Goal: Communication & Community: Answer question/provide support

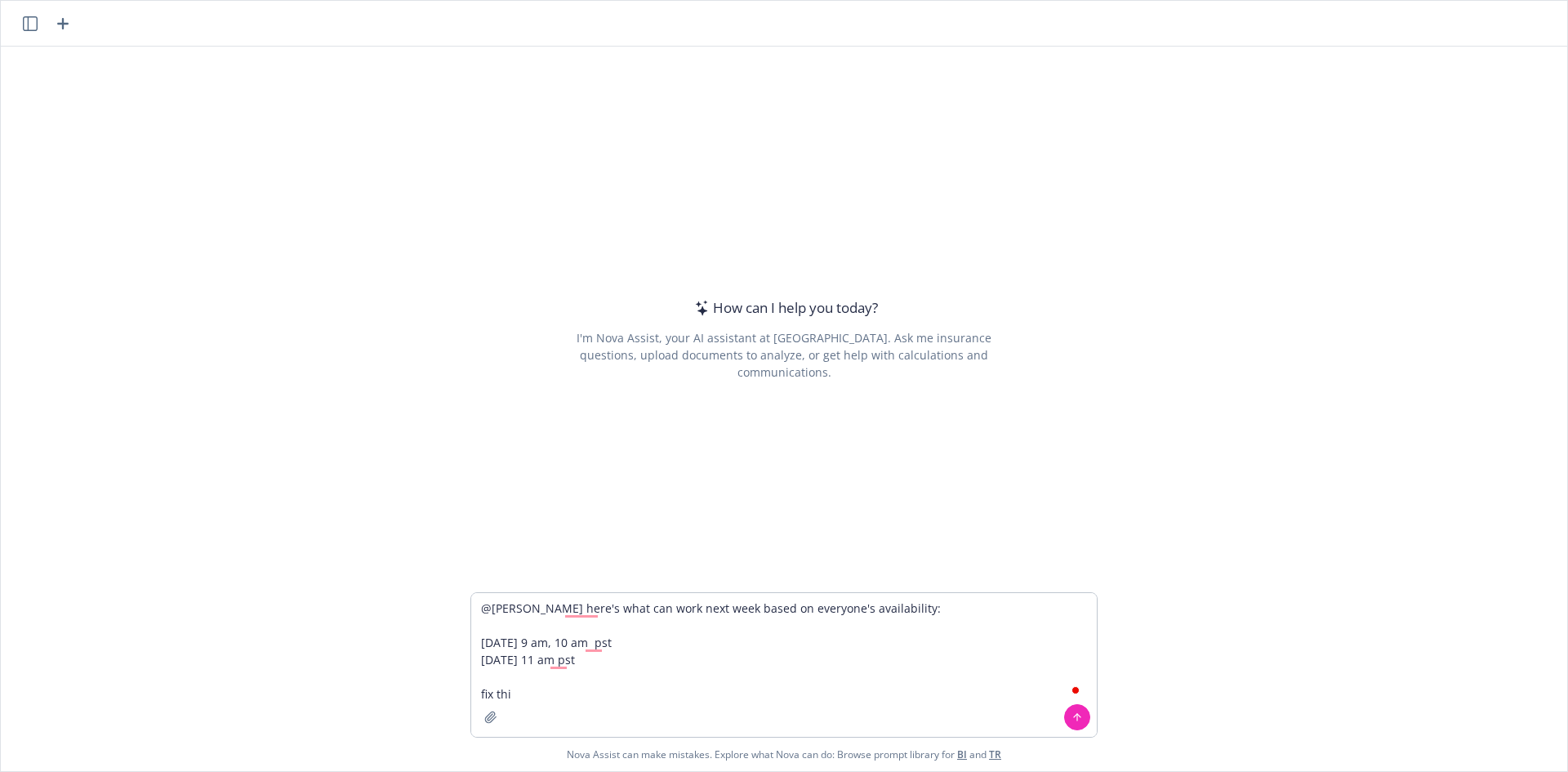
type textarea "@[PERSON_NAME] here's what can work next week based on everyone's availability:…"
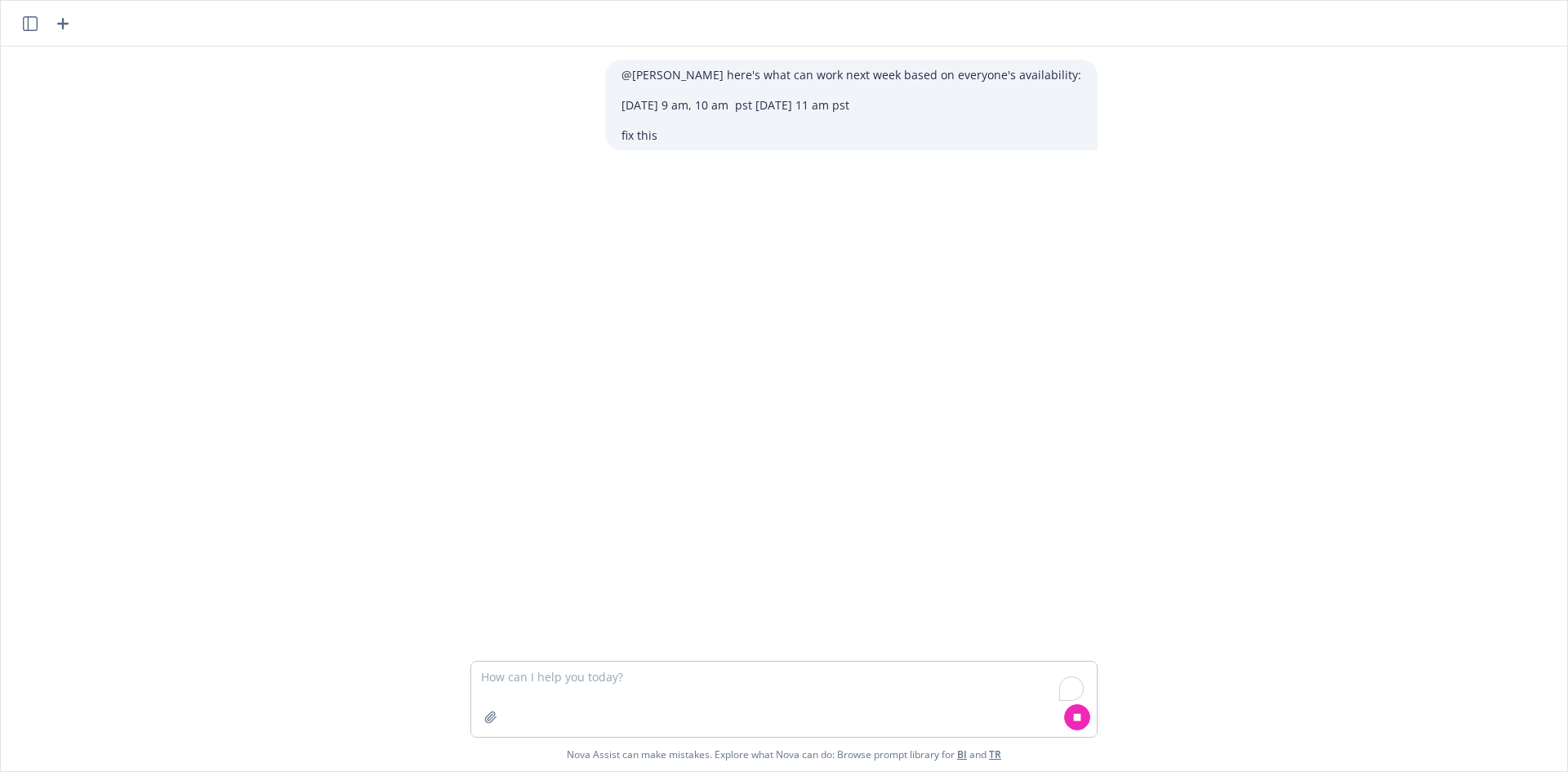
drag, startPoint x: 579, startPoint y: 693, endPoint x: 589, endPoint y: 697, distance: 10.8
click at [576, 693] on textarea "To enrich screen reader interactions, please activate Accessibility in Grammarl…" at bounding box center [783, 699] width 625 height 75
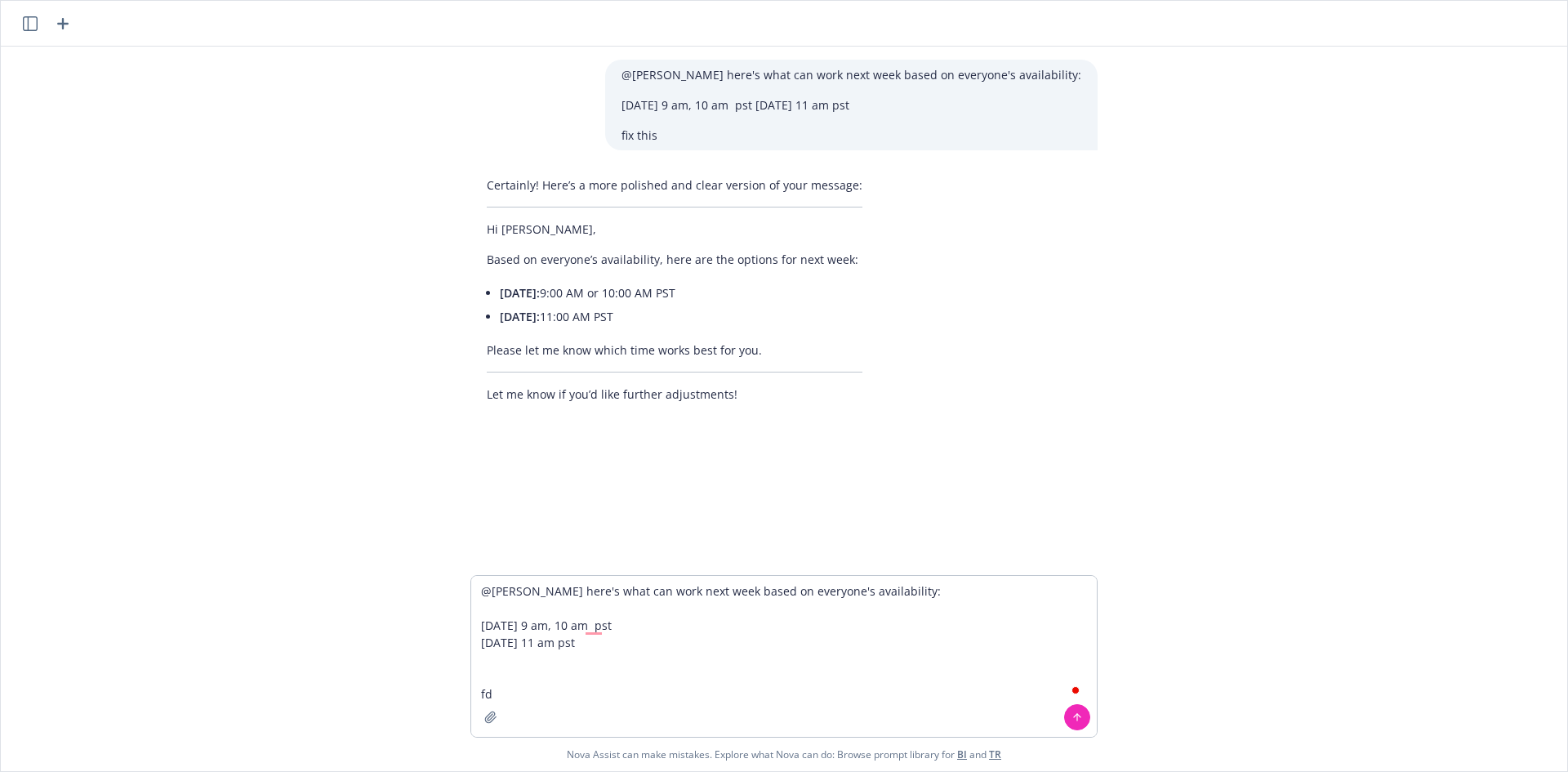
type textarea "@[PERSON_NAME] here's what can work next week based on everyone's availability:…"
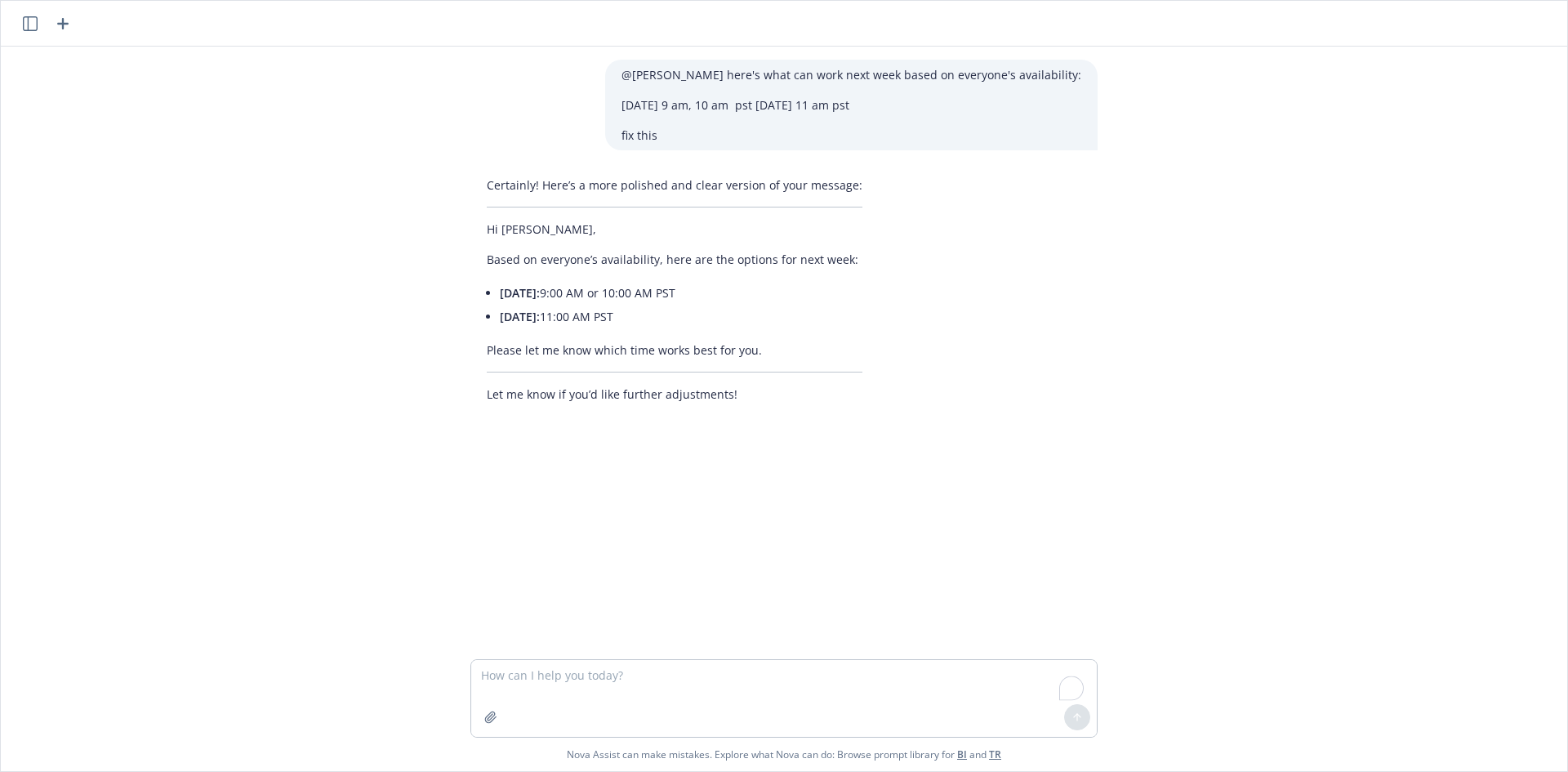
click at [829, 357] on p "Please let me know which time works best for you." at bounding box center [674, 350] width 376 height 17
drag, startPoint x: 474, startPoint y: 226, endPoint x: 770, endPoint y: 327, distance: 312.8
click at [770, 327] on div "Certainly! Here’s a more polished and clear version of your message: Hi [PERSON…" at bounding box center [674, 290] width 408 height 240
copy div "Hi [PERSON_NAME], Based on everyone’s availability, here are the options for ne…"
click at [658, 684] on textarea "To enrich screen reader interactions, please activate Accessibility in Grammarl…" at bounding box center [783, 698] width 625 height 77
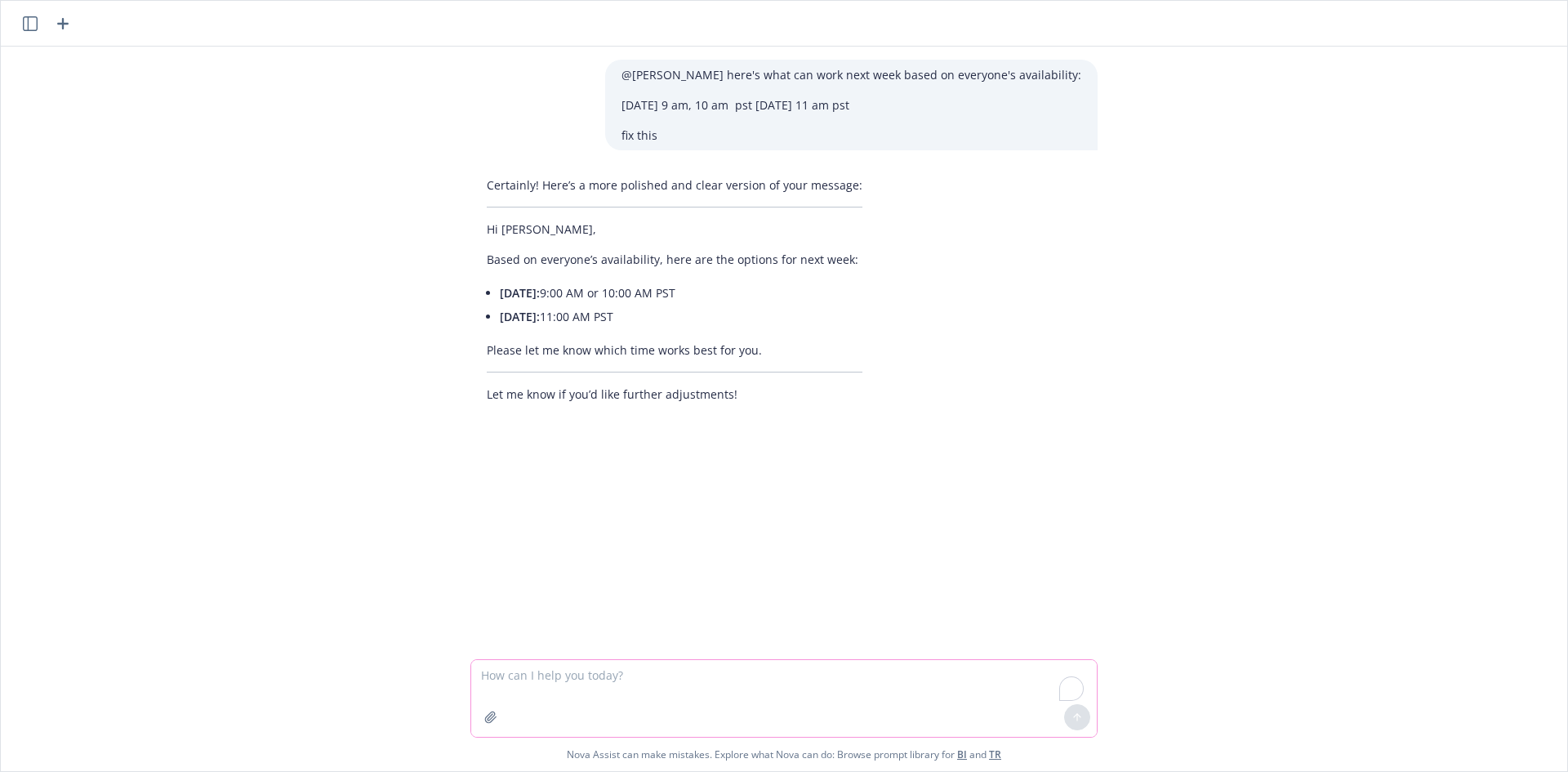
paste textarea "Hi [PERSON_NAME], Based on everyone’s availability, here are the options for ne…"
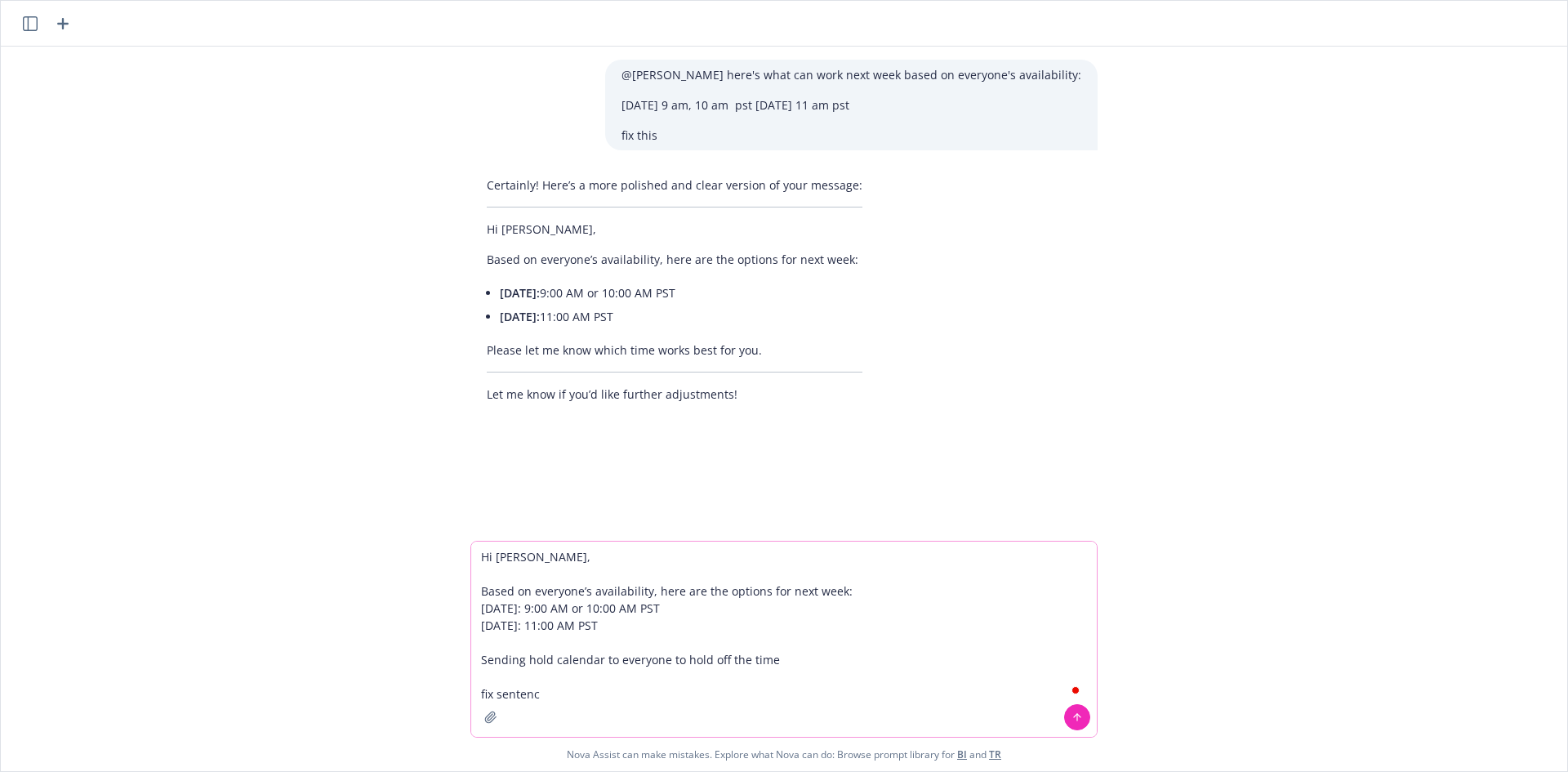
type textarea "Hi [PERSON_NAME], Based on everyone’s availability, here are the options for ne…"
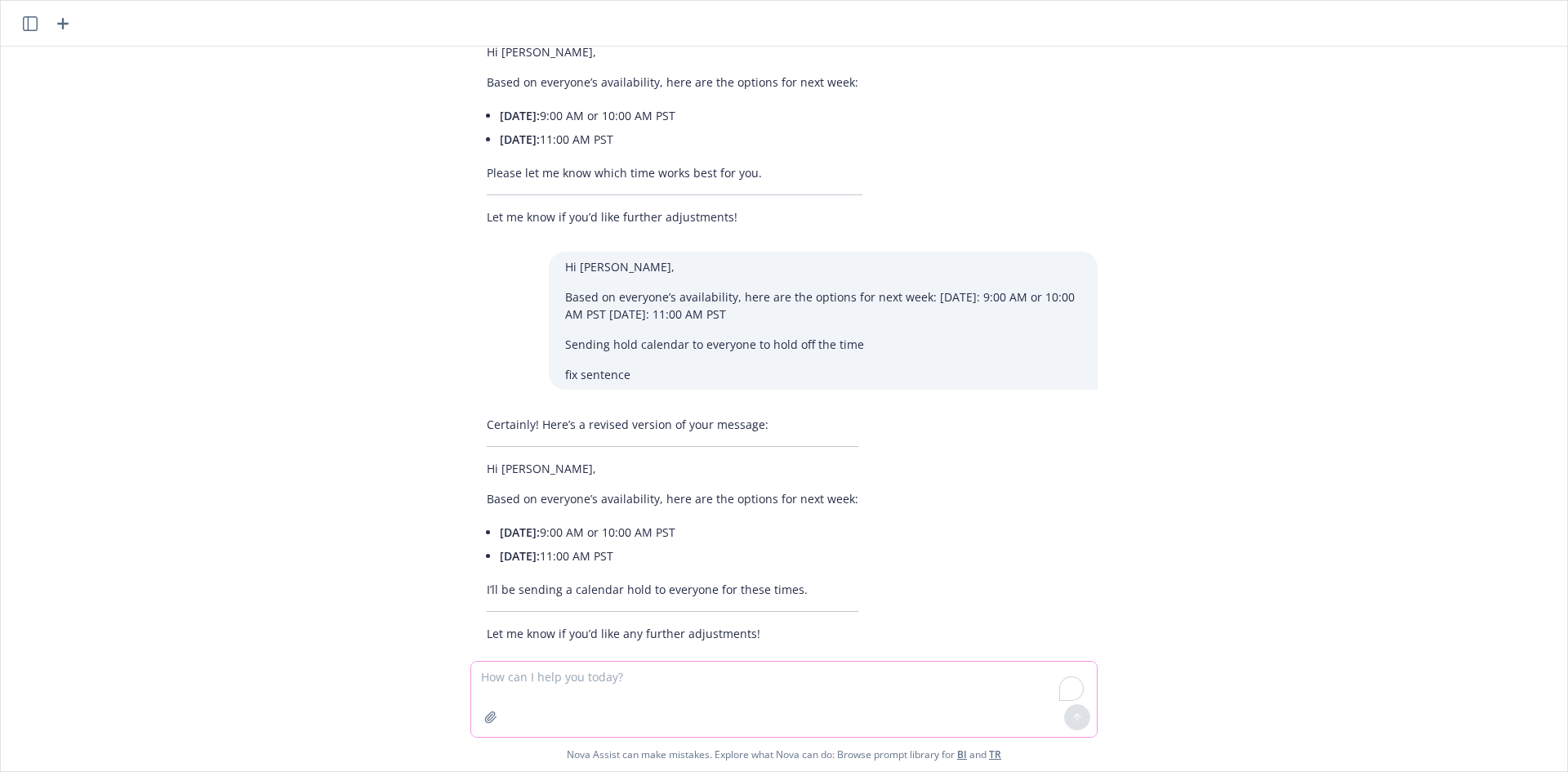
scroll to position [204, 0]
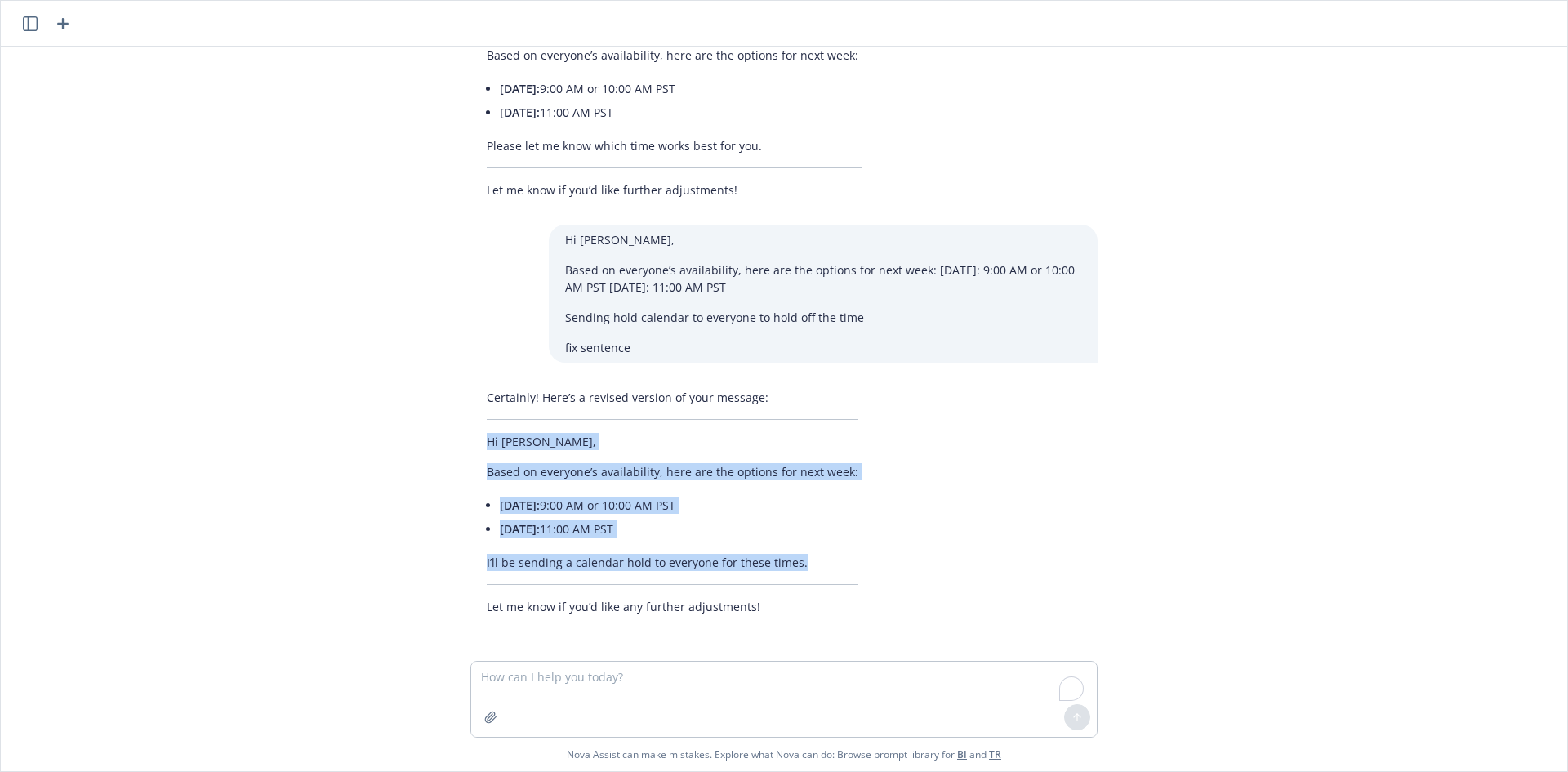
drag, startPoint x: 470, startPoint y: 444, endPoint x: 915, endPoint y: 573, distance: 463.3
click at [915, 573] on div "Certainly! Here’s a revised version of your message: Hi [PERSON_NAME], Based on…" at bounding box center [783, 502] width 627 height 240
copy div "Hi [PERSON_NAME], Based on everyone’s availability, here are the options for ne…"
